Goal: Task Accomplishment & Management: Complete application form

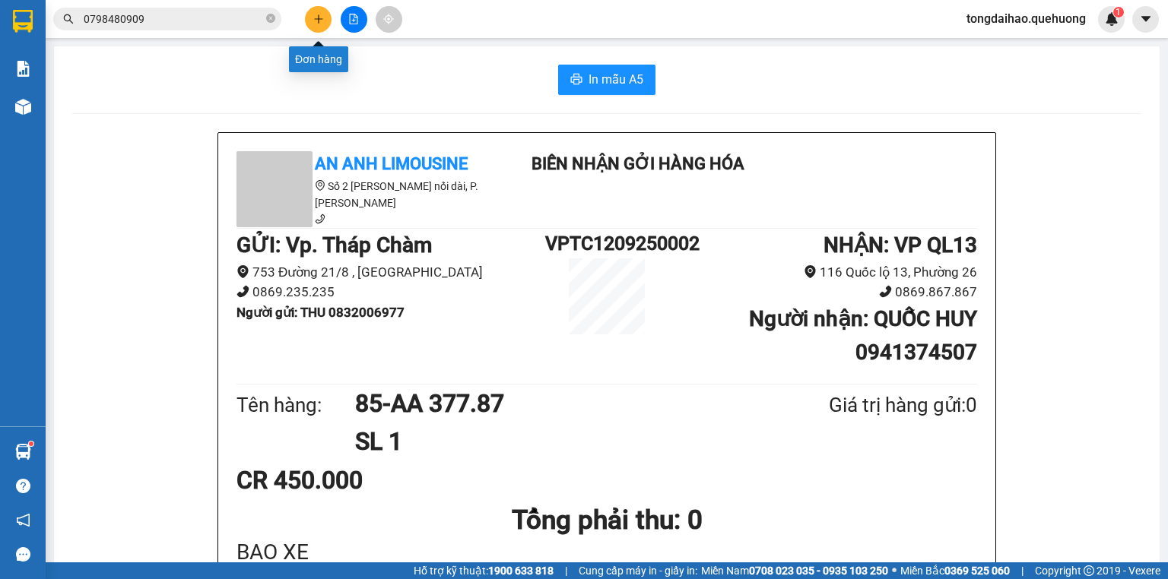
click at [322, 26] on button at bounding box center [318, 19] width 27 height 27
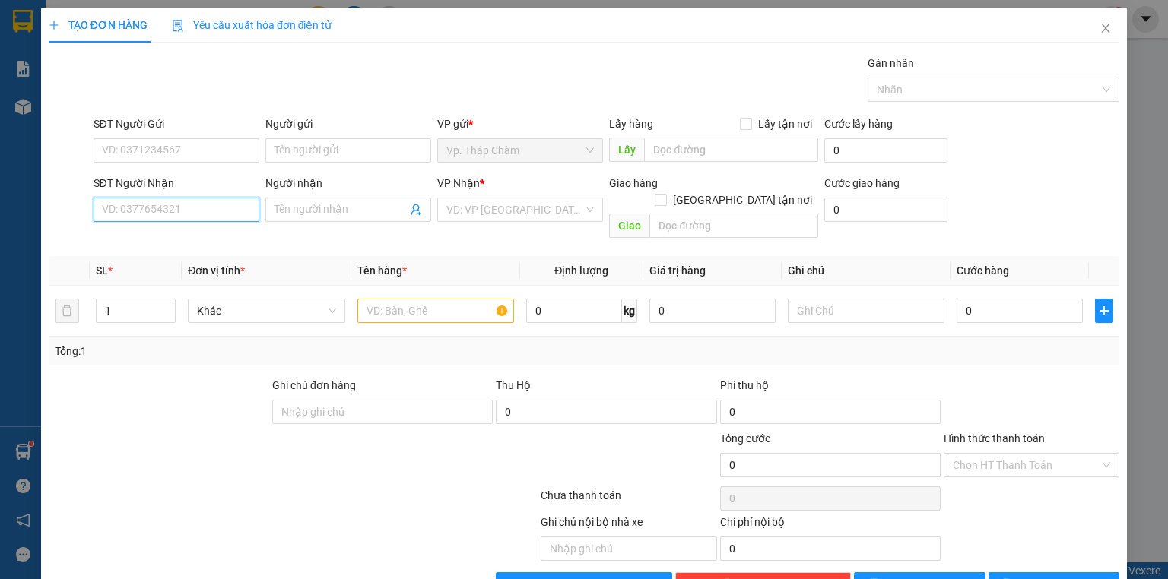
click at [251, 210] on input "SĐT Người Nhận" at bounding box center [177, 210] width 166 height 24
click at [250, 208] on input "SĐT Người Nhận" at bounding box center [177, 210] width 166 height 24
click at [227, 194] on div "SĐT Người Nhận" at bounding box center [177, 186] width 166 height 23
click at [215, 206] on input "SĐT Người Nhận" at bounding box center [177, 210] width 166 height 24
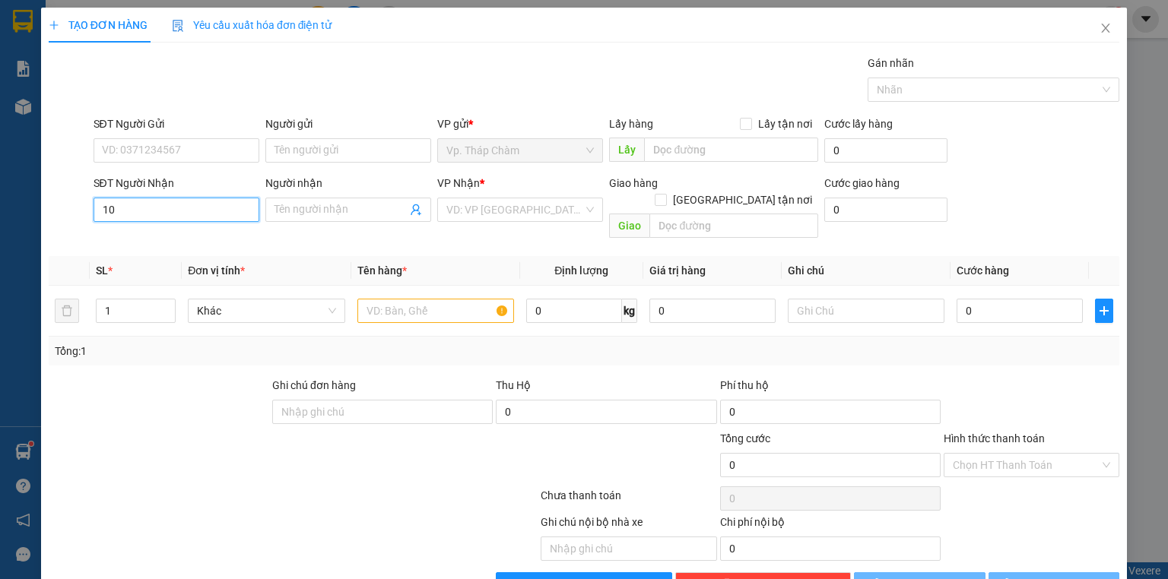
type input "1"
type input "0989918918"
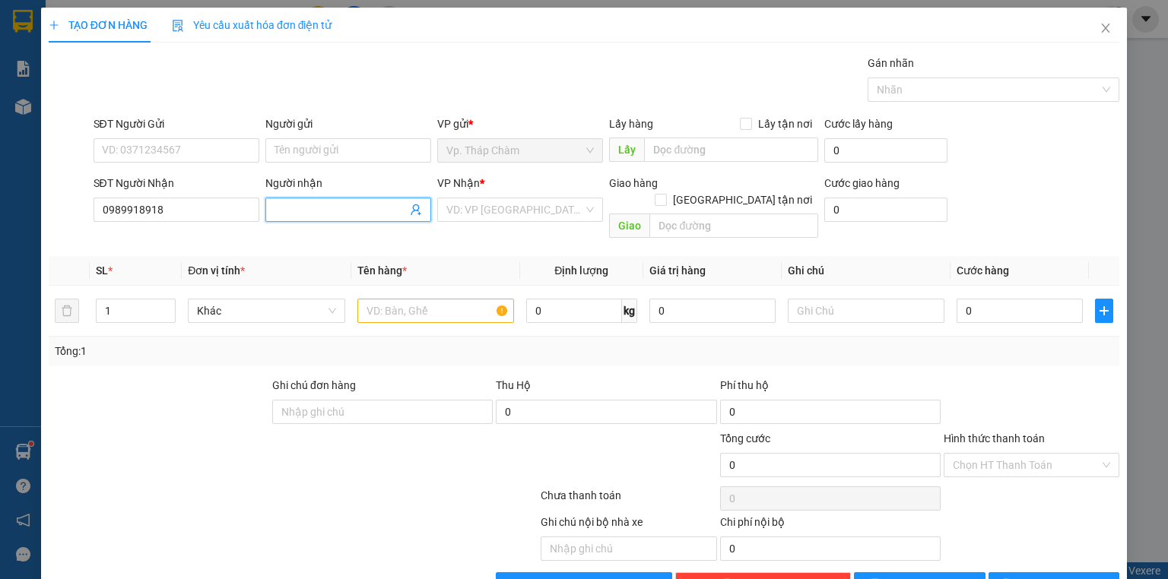
click at [332, 213] on input "Người nhận" at bounding box center [340, 209] width 132 height 17
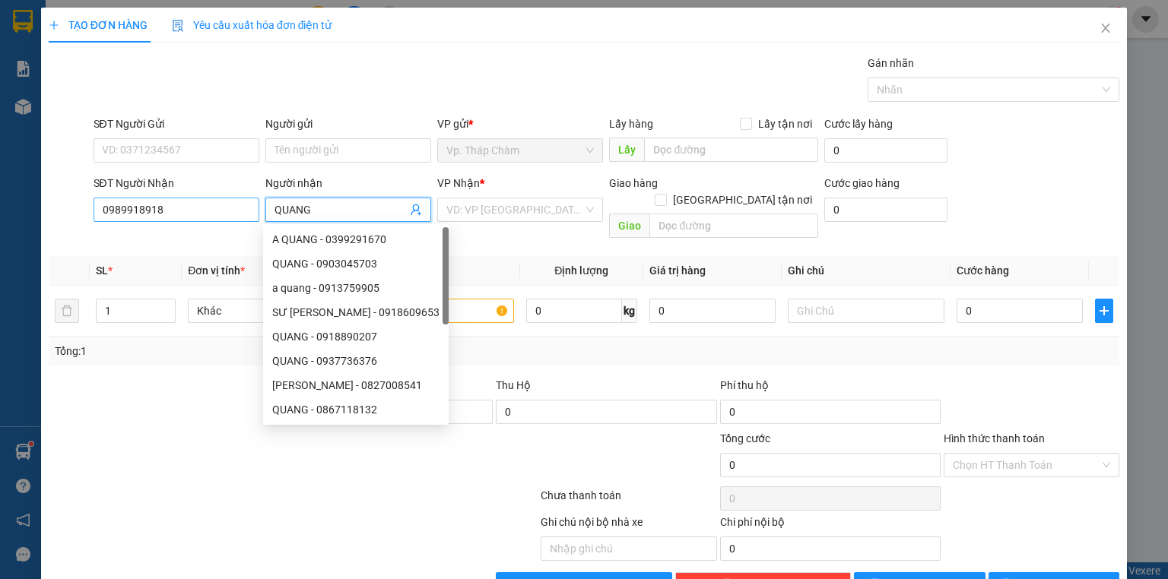
type input "QUANG"
click at [125, 207] on input "0989918918" at bounding box center [177, 210] width 166 height 24
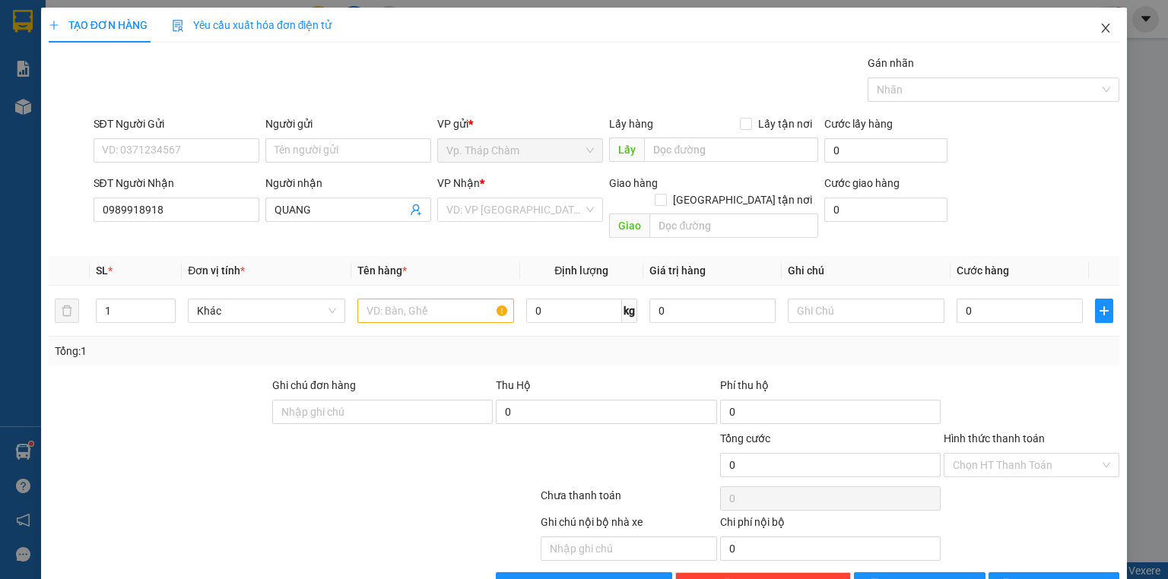
click at [1099, 27] on icon "close" at bounding box center [1105, 28] width 12 height 12
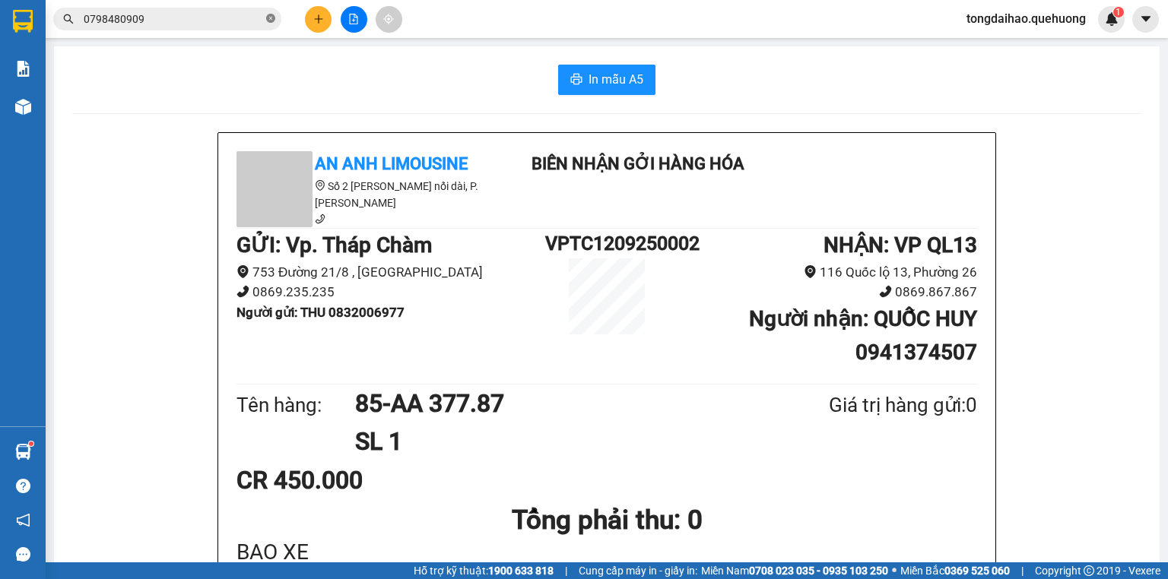
click at [268, 16] on icon "close-circle" at bounding box center [270, 18] width 9 height 9
paste input "0989918918"
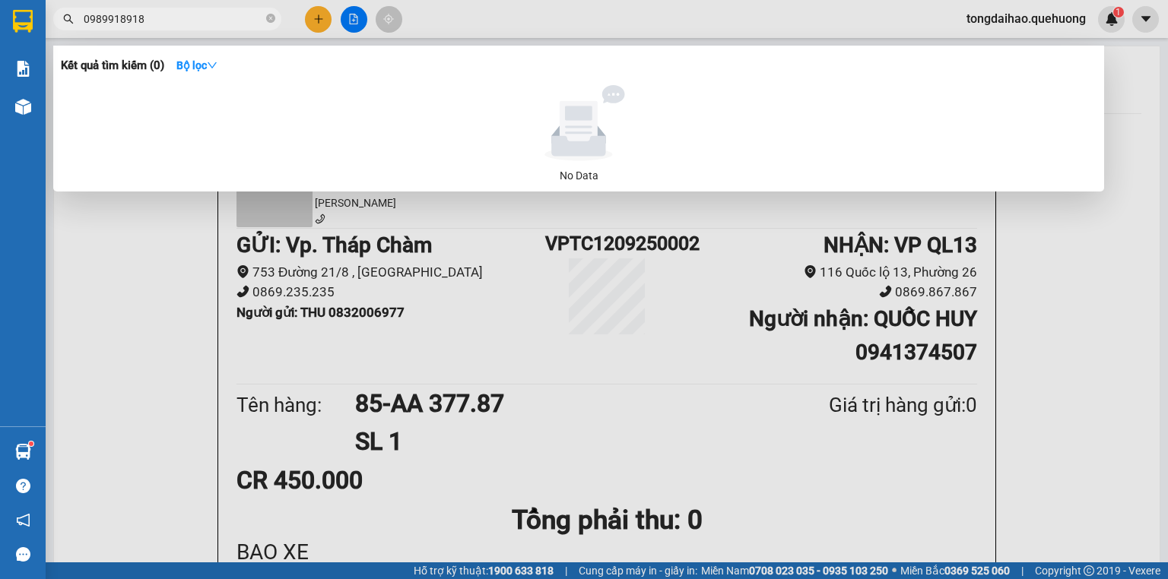
type input "0989918918"
click at [319, 21] on div at bounding box center [584, 289] width 1168 height 579
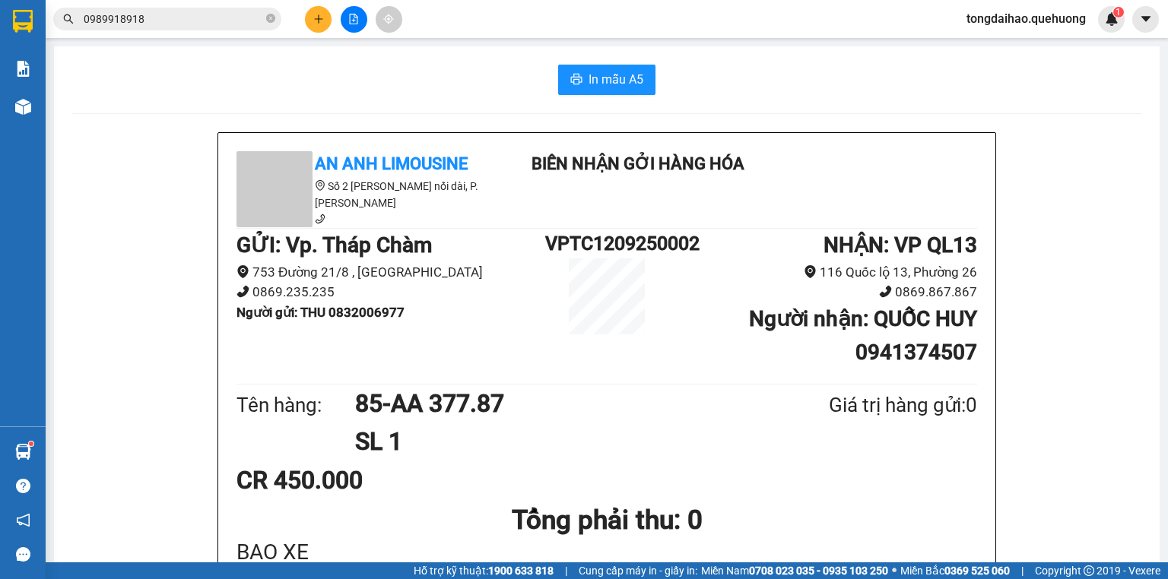
click at [304, 30] on div at bounding box center [354, 19] width 114 height 27
click at [330, 18] on button at bounding box center [318, 19] width 27 height 27
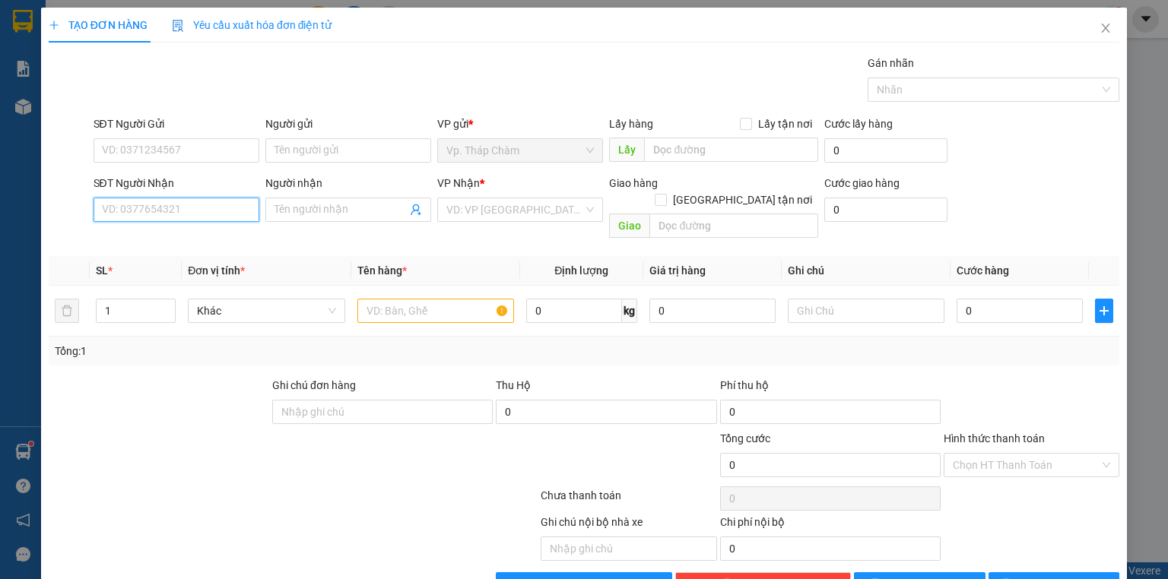
drag, startPoint x: 225, startPoint y: 210, endPoint x: 226, endPoint y: 196, distance: 13.7
click at [224, 208] on input "SĐT Người Nhận" at bounding box center [177, 210] width 166 height 24
click at [205, 234] on div "0978918918 - QUANG" at bounding box center [175, 239] width 146 height 17
type input "0978918918"
type input "QUANG"
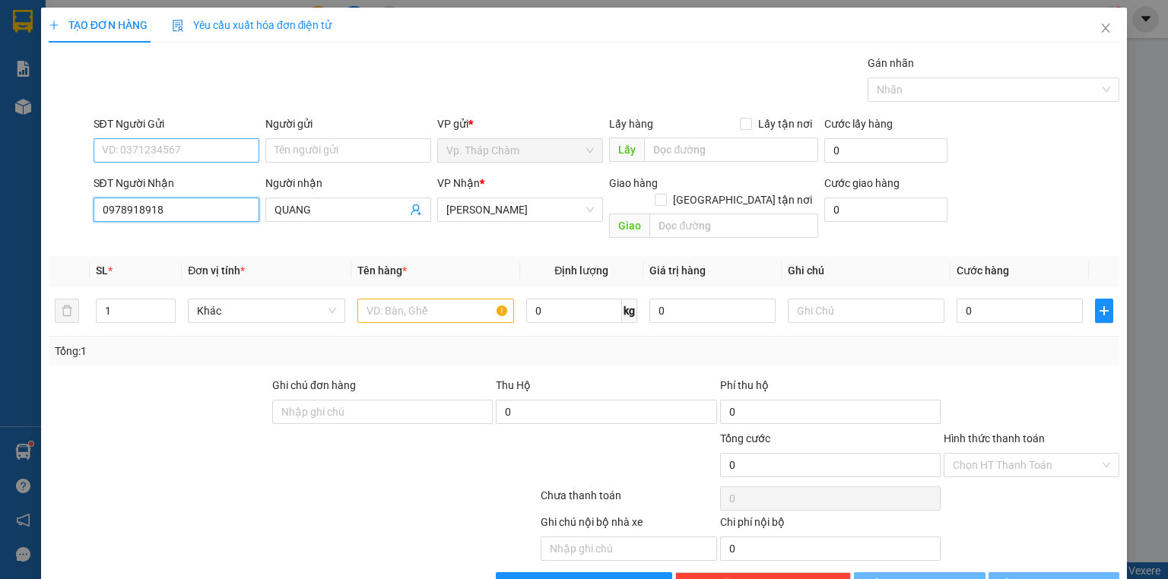
type input "40.000"
type input "0978918918"
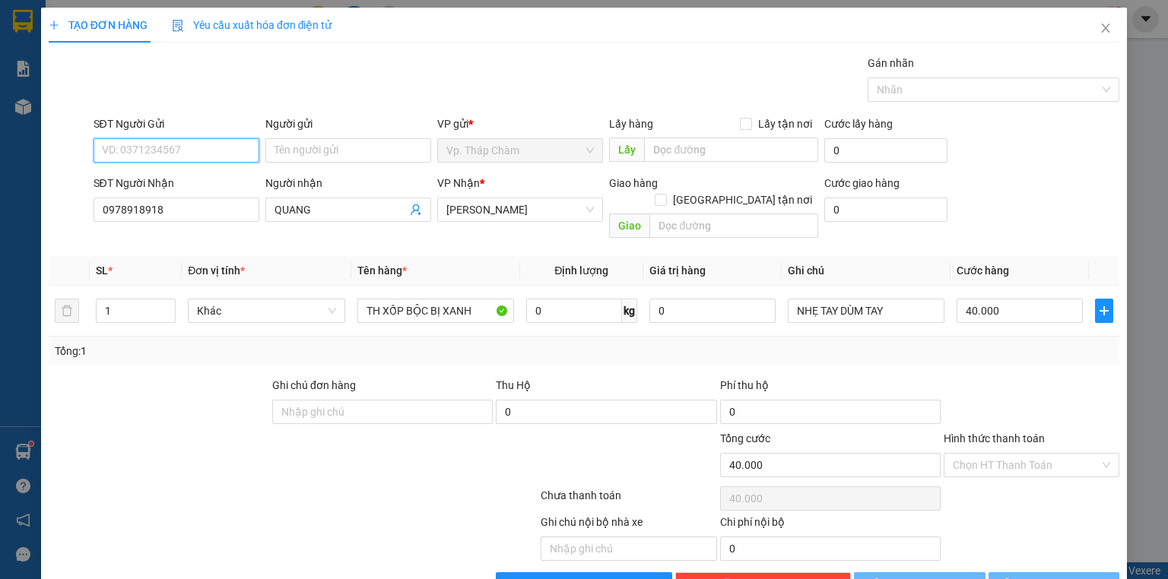
click at [198, 151] on input "SĐT Người Gửi" at bounding box center [177, 150] width 166 height 24
click at [216, 208] on div "0918778361 - CHỊ NGA" at bounding box center [175, 204] width 146 height 17
type input "0918778361"
type input "CHỊ NGA"
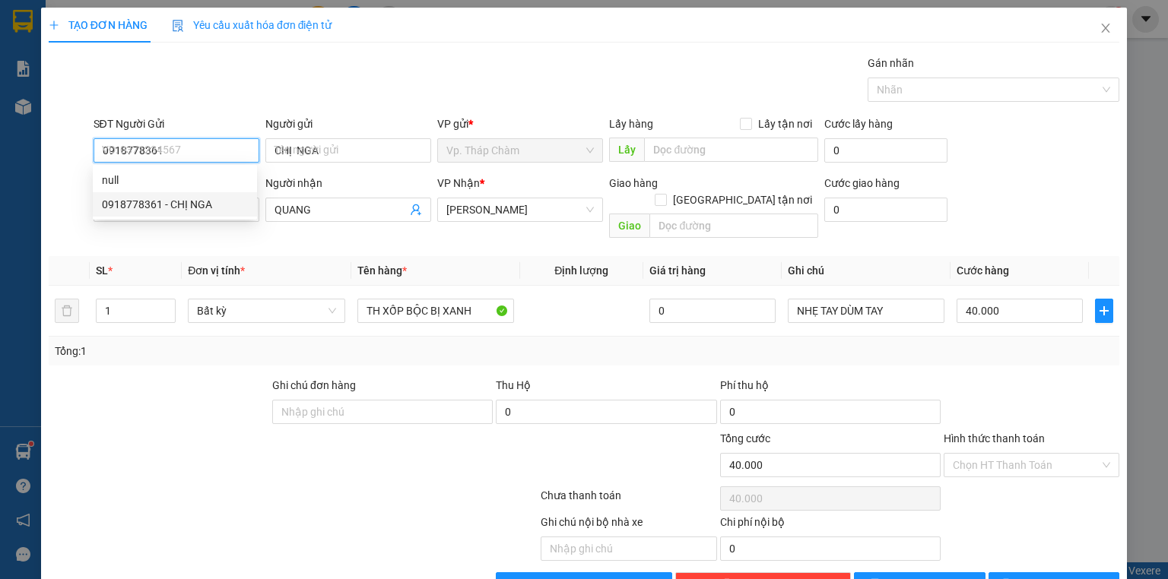
type input "80.000"
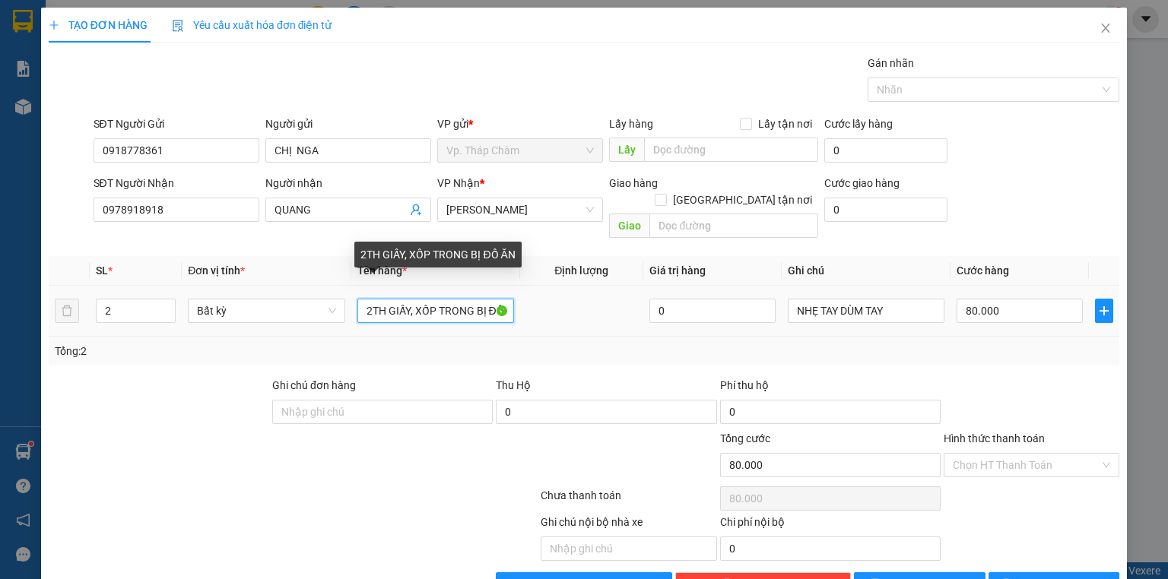
click at [444, 299] on input "2TH GIẤY, XỐP TRONG BỊ ĐỒ ĂN" at bounding box center [435, 311] width 157 height 24
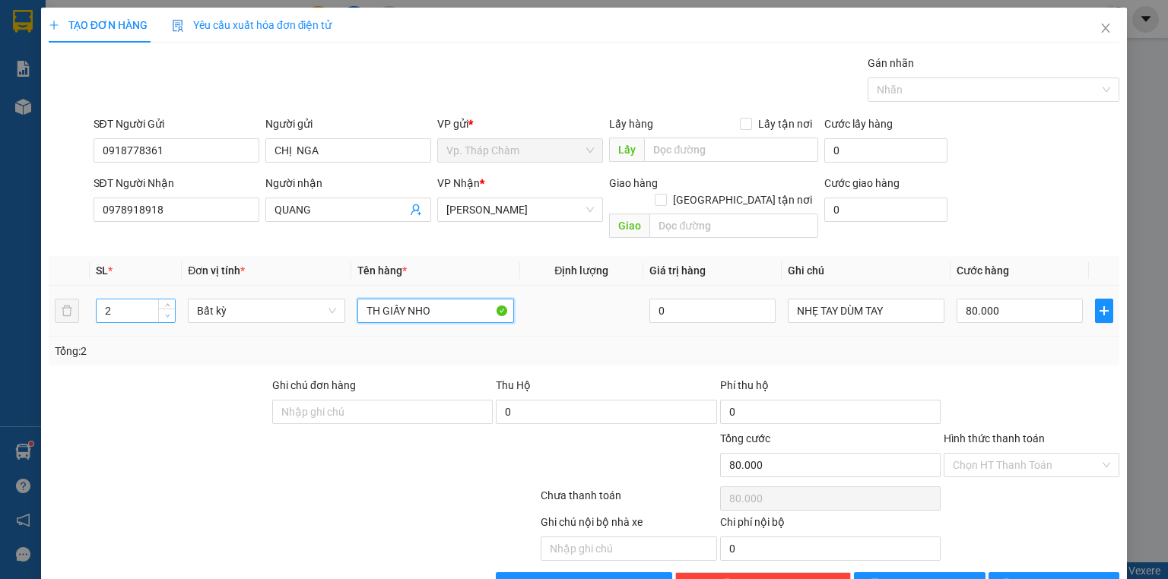
type input "TH GIẤY NHO"
type input "1"
click at [169, 313] on icon "down" at bounding box center [167, 315] width 5 height 5
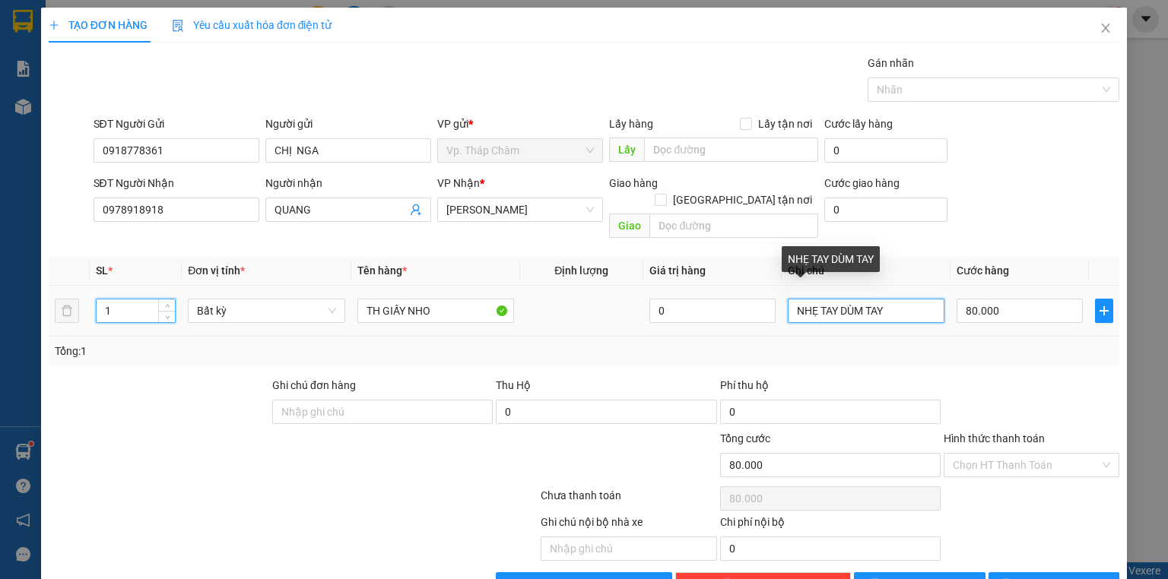
click at [925, 299] on input "NHẸ TAY DÙM TAY" at bounding box center [866, 311] width 157 height 24
click at [1043, 299] on input "80.000" at bounding box center [1020, 311] width 126 height 24
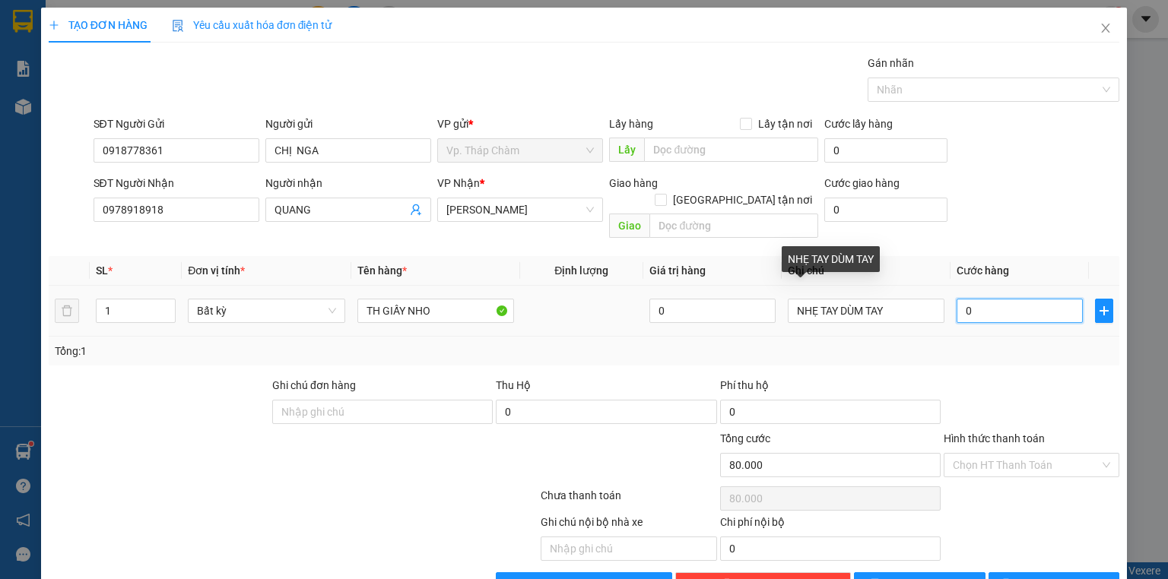
type input "0"
type input "4"
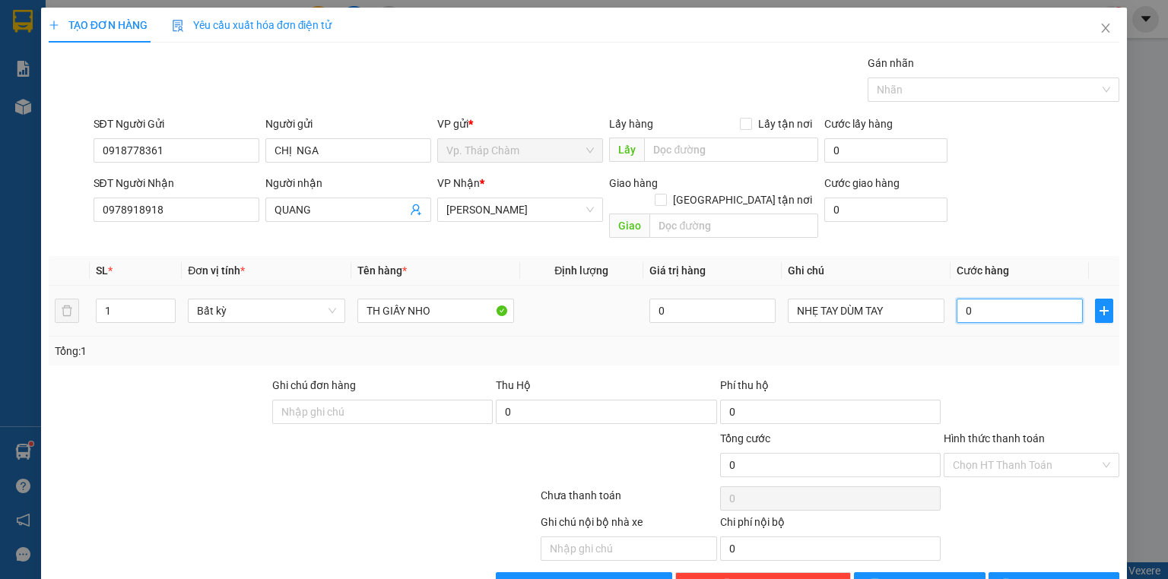
type input "4"
type input "40"
type input "40.000"
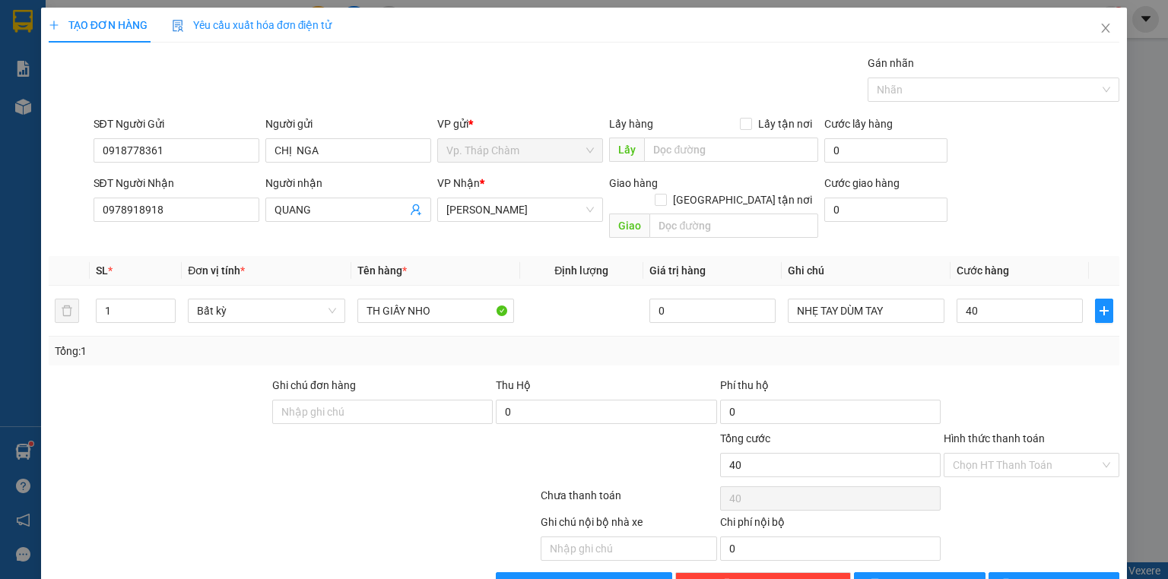
type input "40.000"
click at [1016, 395] on div at bounding box center [1031, 403] width 179 height 53
click at [1016, 454] on input "Hình thức thanh toán" at bounding box center [1026, 465] width 147 height 23
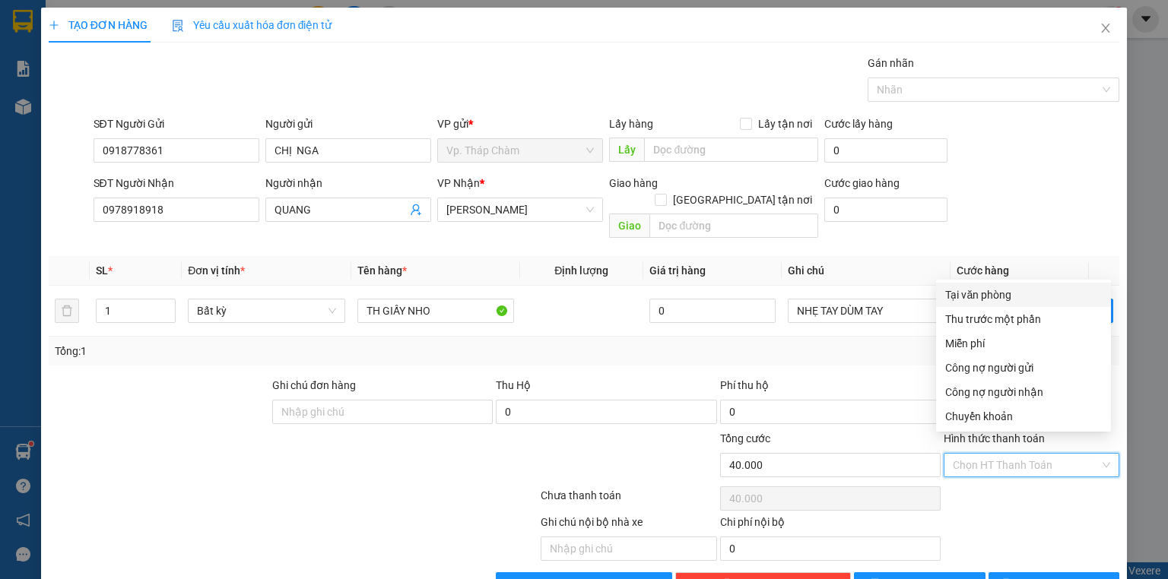
click at [992, 296] on div "Tại văn phòng" at bounding box center [1023, 295] width 157 height 17
type input "0"
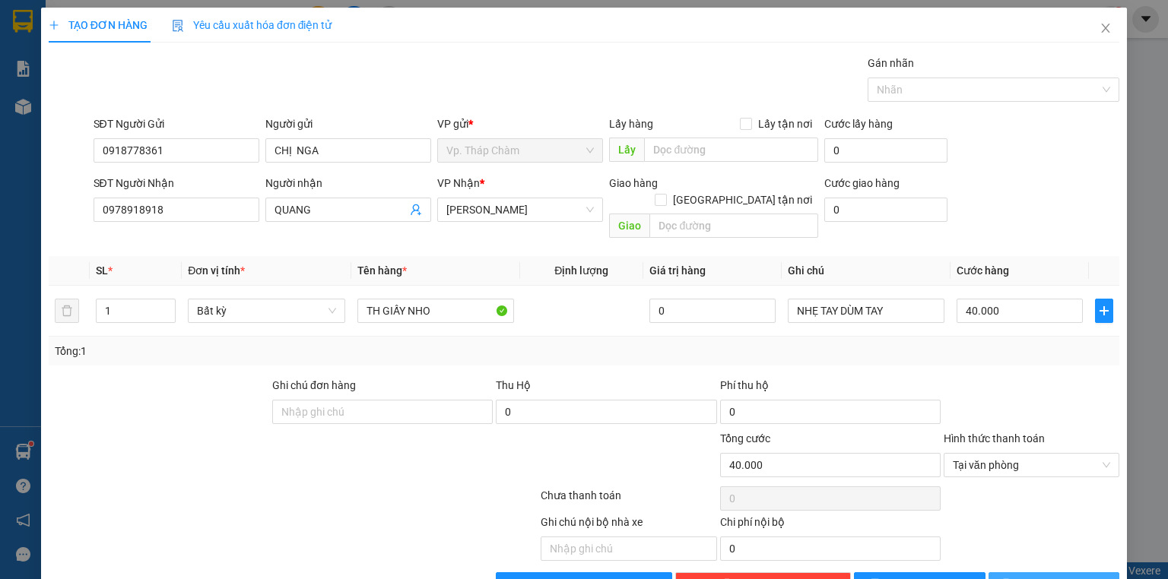
click at [1061, 576] on span "[PERSON_NAME] và In" at bounding box center [1070, 584] width 106 height 17
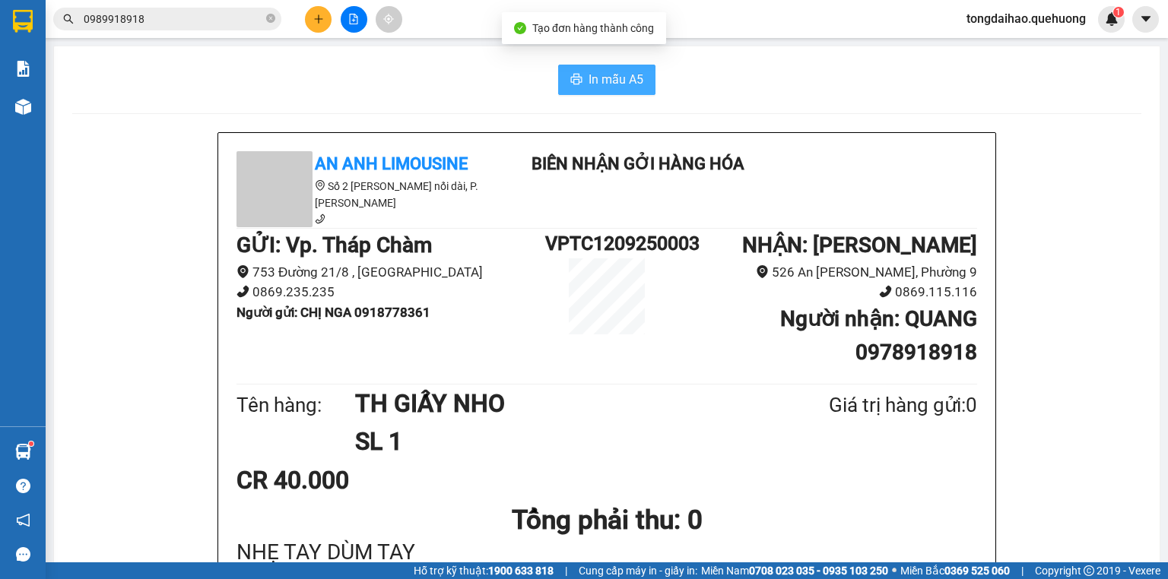
click at [607, 84] on span "In mẫu A5" at bounding box center [616, 79] width 55 height 19
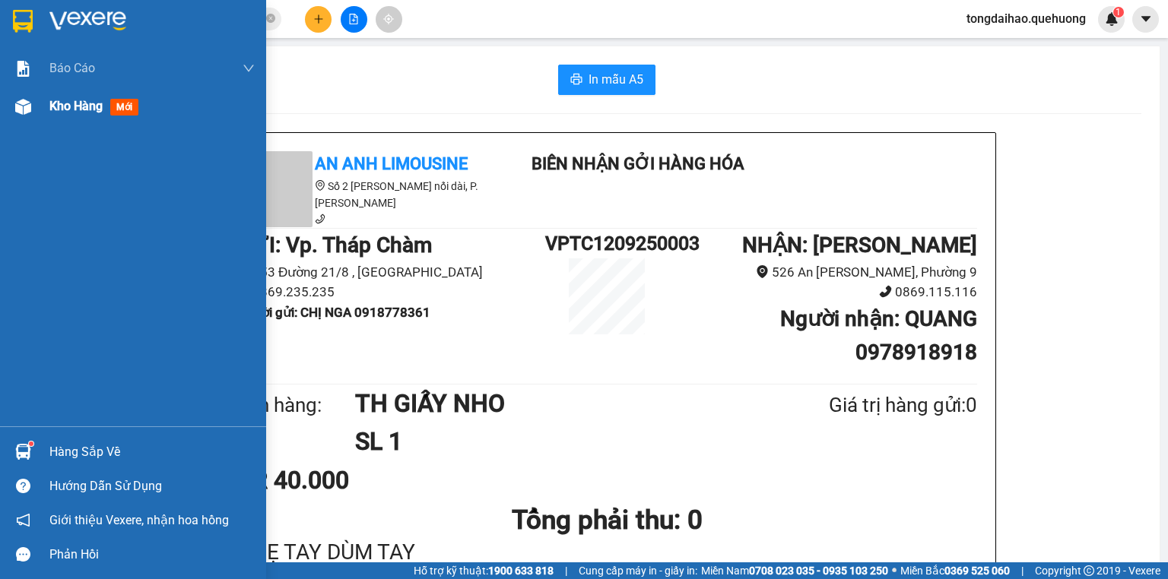
click at [27, 108] on img at bounding box center [23, 107] width 16 height 16
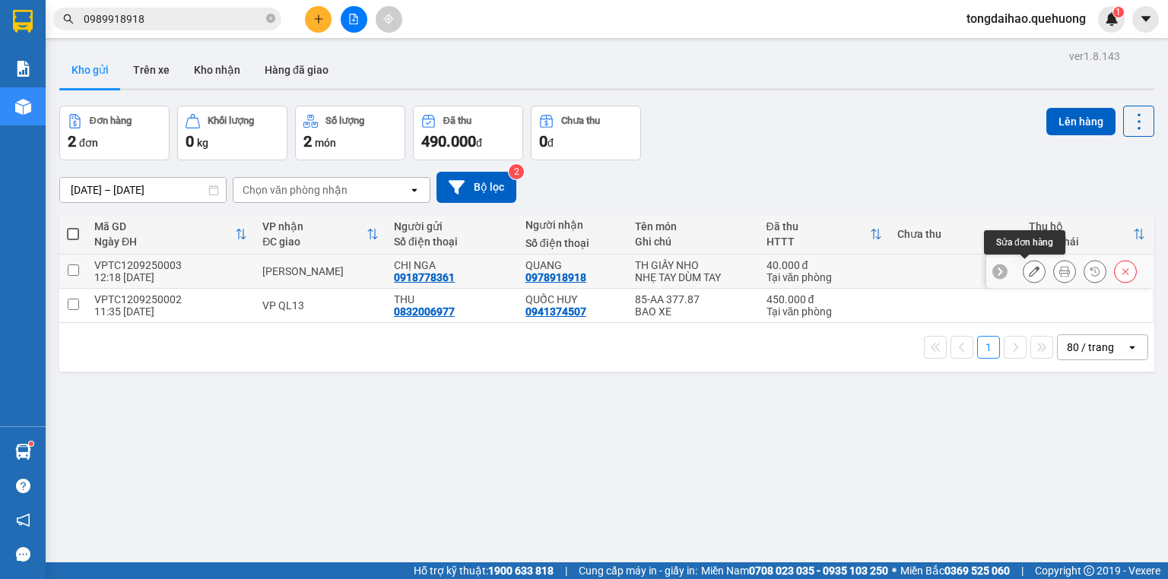
click at [1029, 274] on icon at bounding box center [1034, 271] width 11 height 11
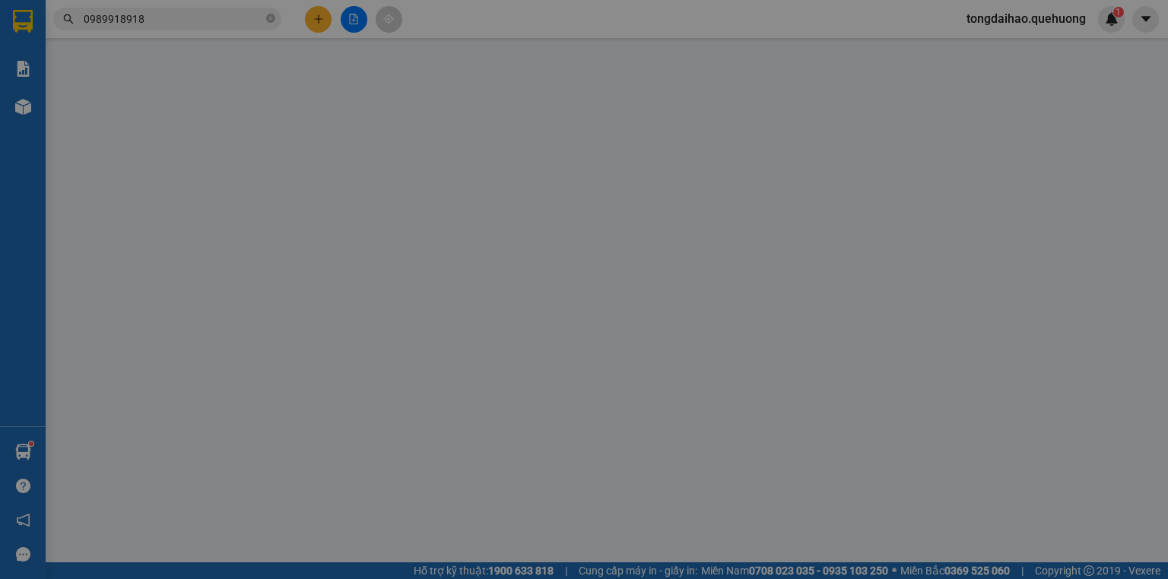
type input "0918778361"
type input "0978918918"
type input "40.000"
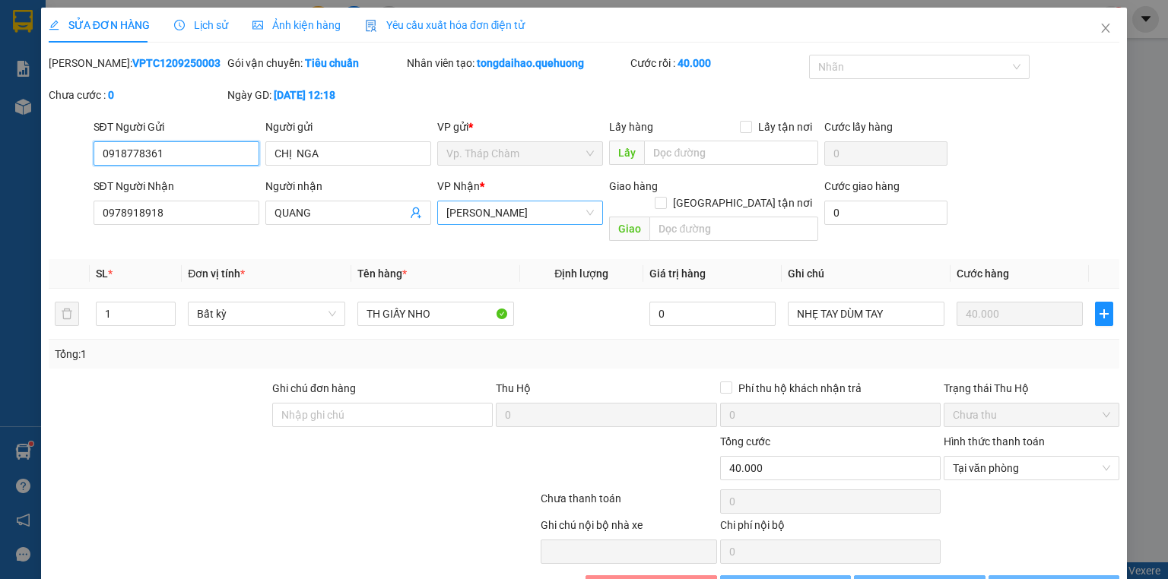
click at [490, 212] on span "[PERSON_NAME]" at bounding box center [520, 212] width 148 height 23
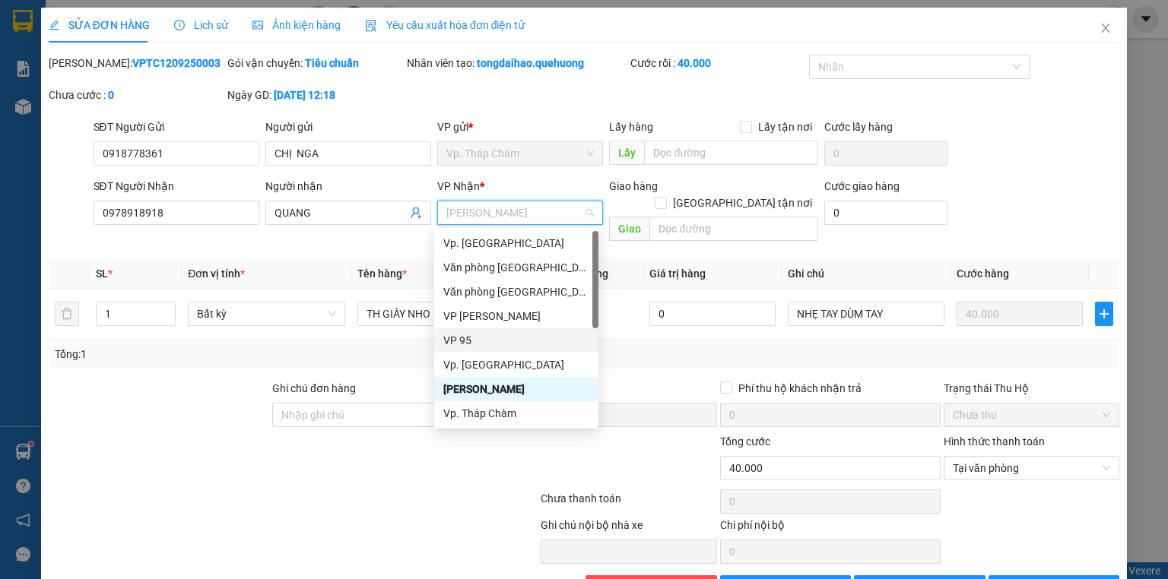
click at [459, 331] on div "VP 95" at bounding box center [516, 340] width 164 height 24
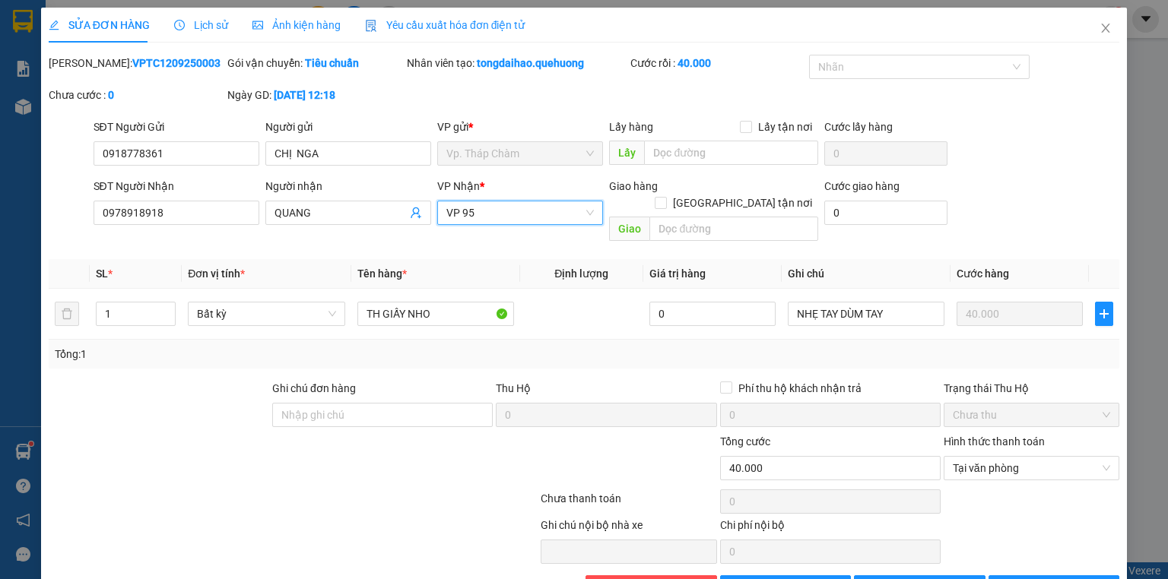
scroll to position [32, 0]
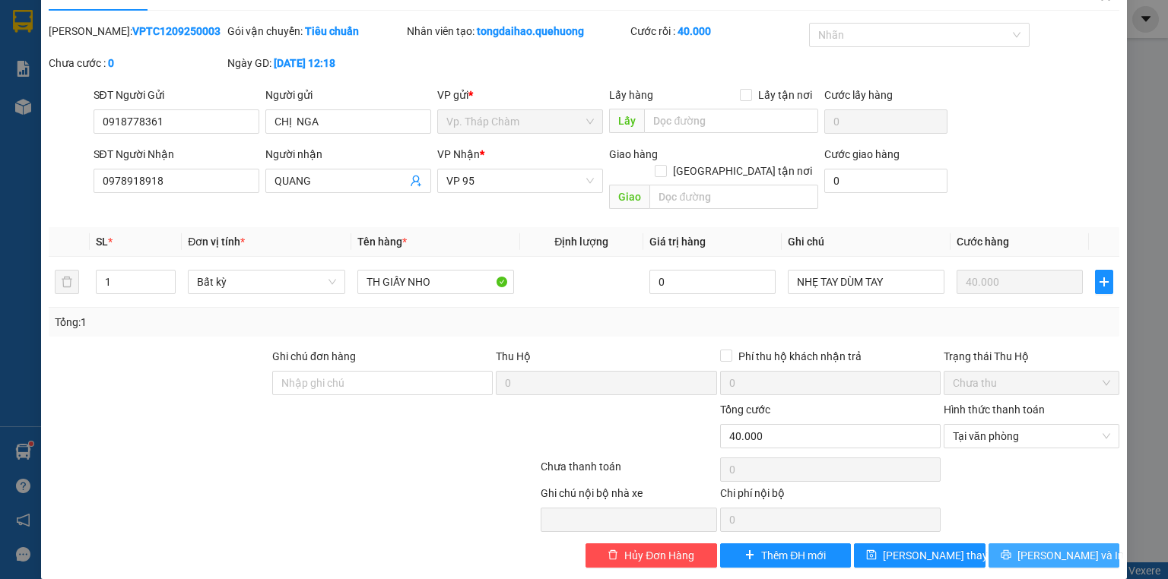
click at [1056, 547] on span "[PERSON_NAME] và In" at bounding box center [1070, 555] width 106 height 17
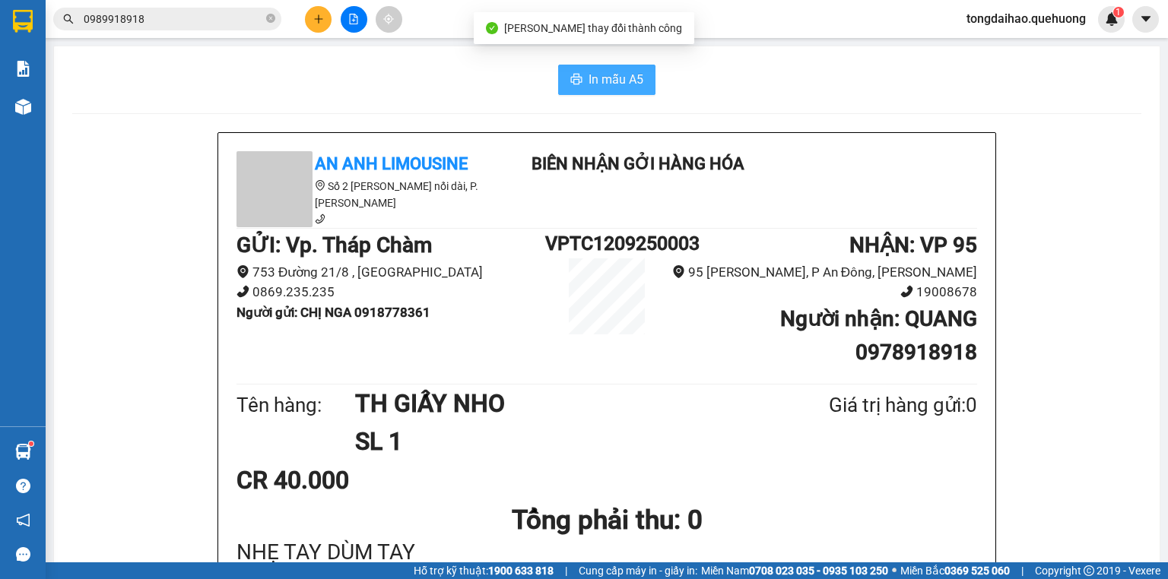
click at [629, 81] on span "In mẫu A5" at bounding box center [616, 79] width 55 height 19
